Goal: Navigation & Orientation: Find specific page/section

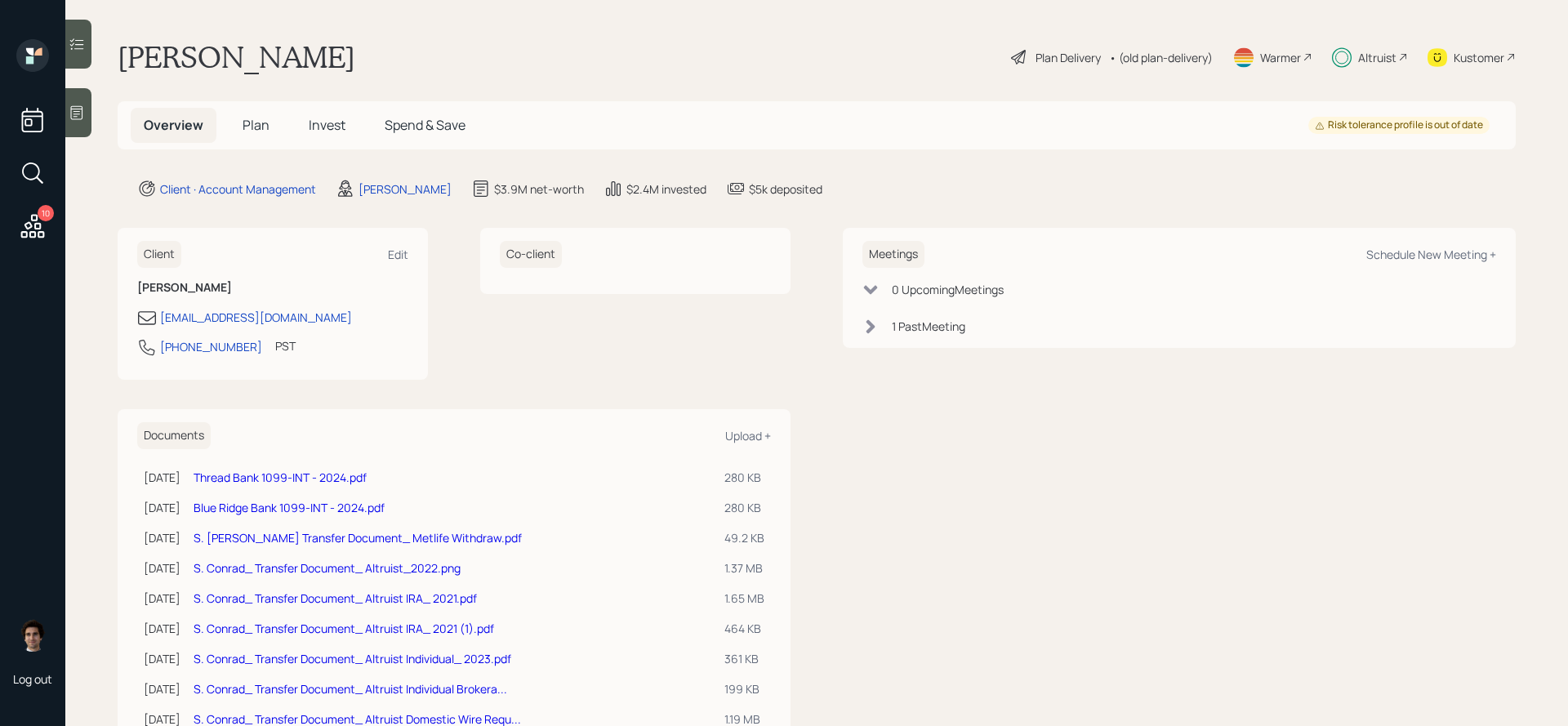
click at [333, 134] on span "Invest" at bounding box center [327, 124] width 37 height 18
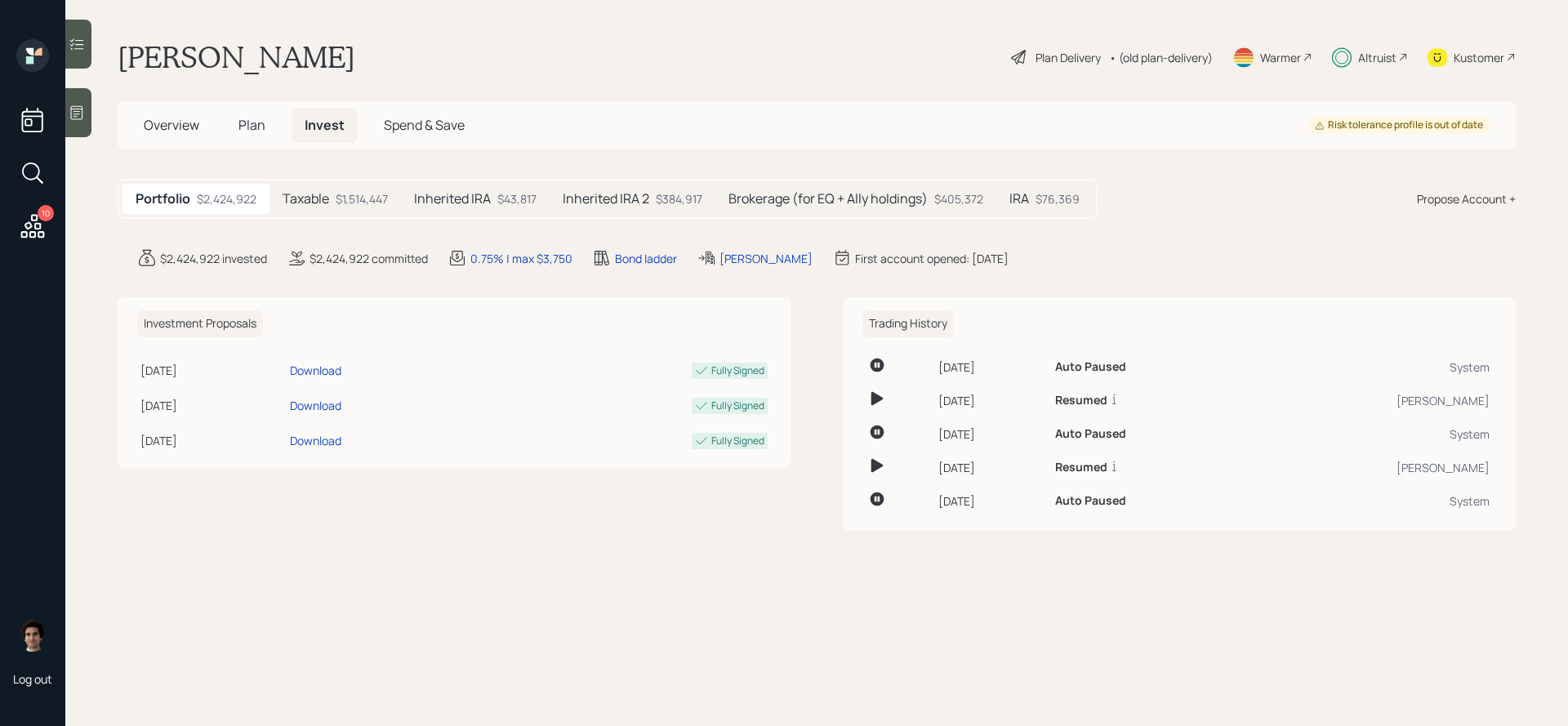
click at [654, 213] on div "Inherited IRA 2 $384,917" at bounding box center [631, 199] width 165 height 30
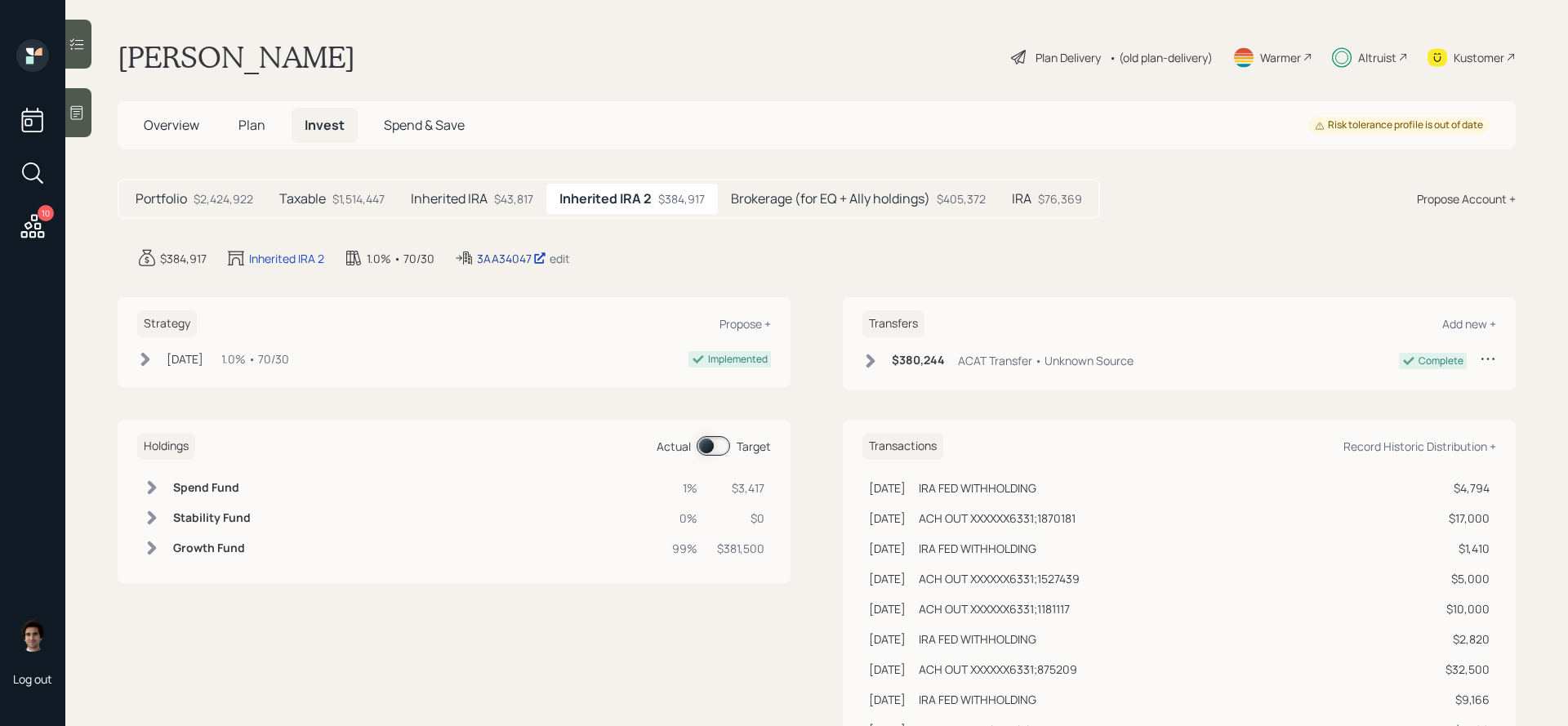
click at [504, 261] on div "3AA34047" at bounding box center [511, 258] width 69 height 18
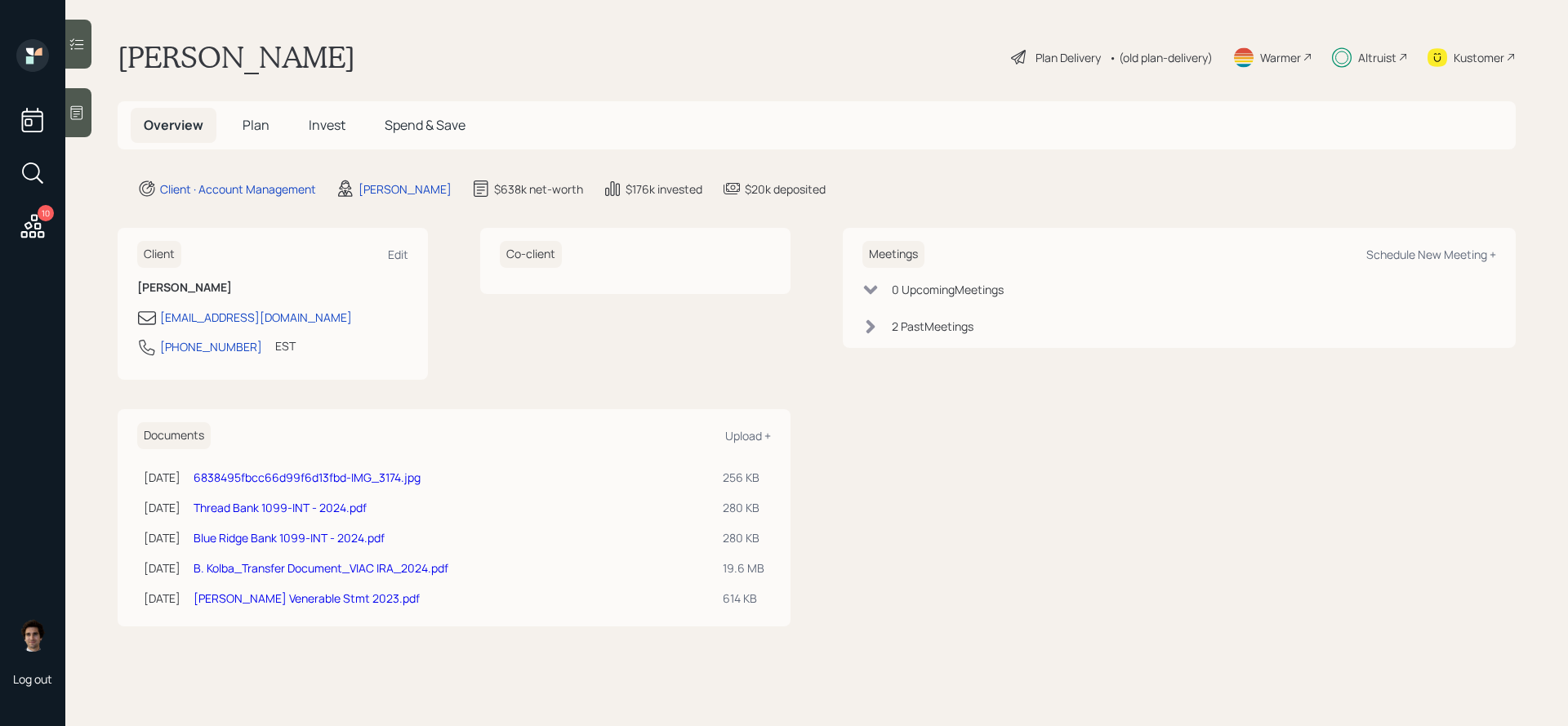
click at [392, 134] on span "Spend & Save" at bounding box center [425, 124] width 81 height 18
